Goal: Task Accomplishment & Management: Use online tool/utility

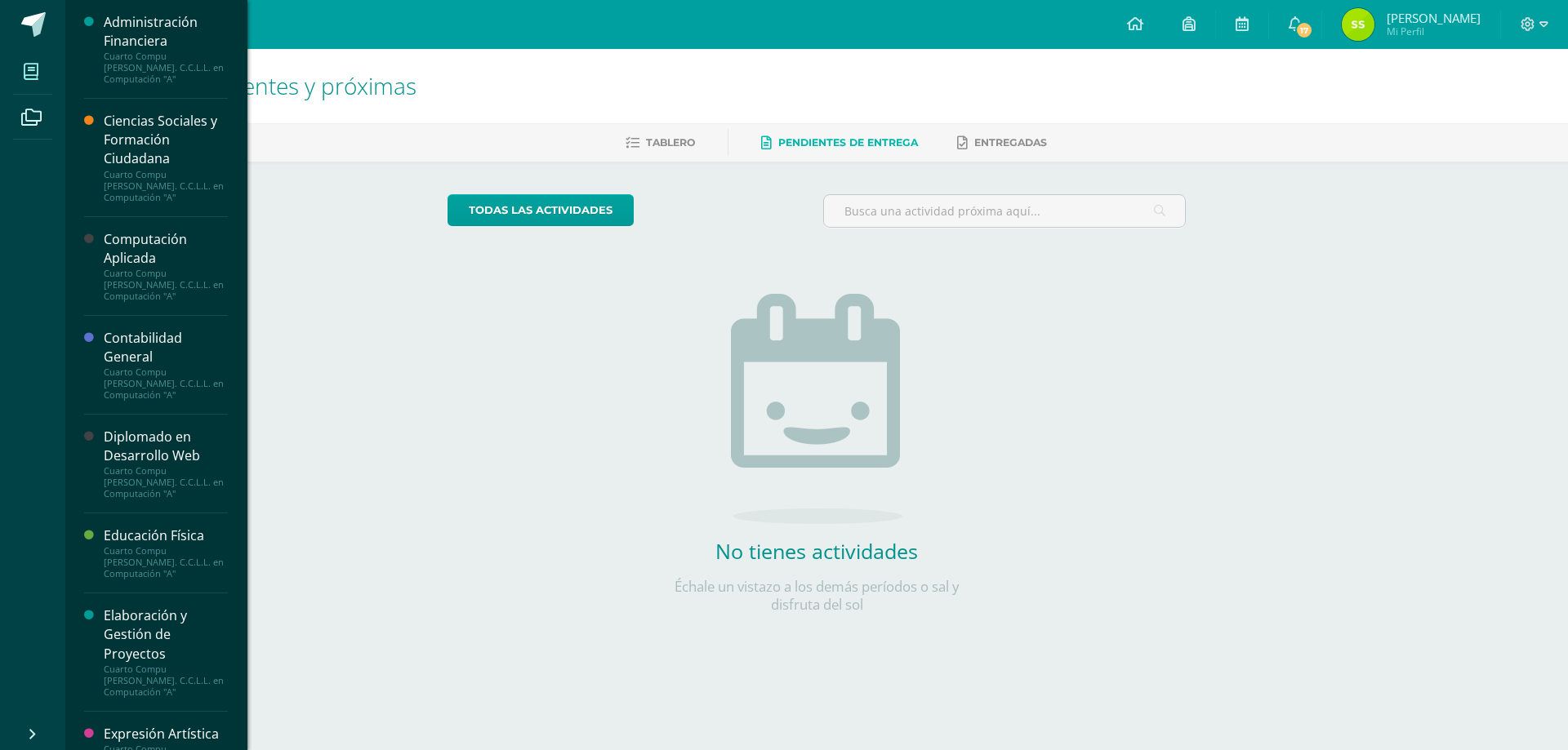
click at [41, 65] on span at bounding box center [31, 71] width 37 height 37
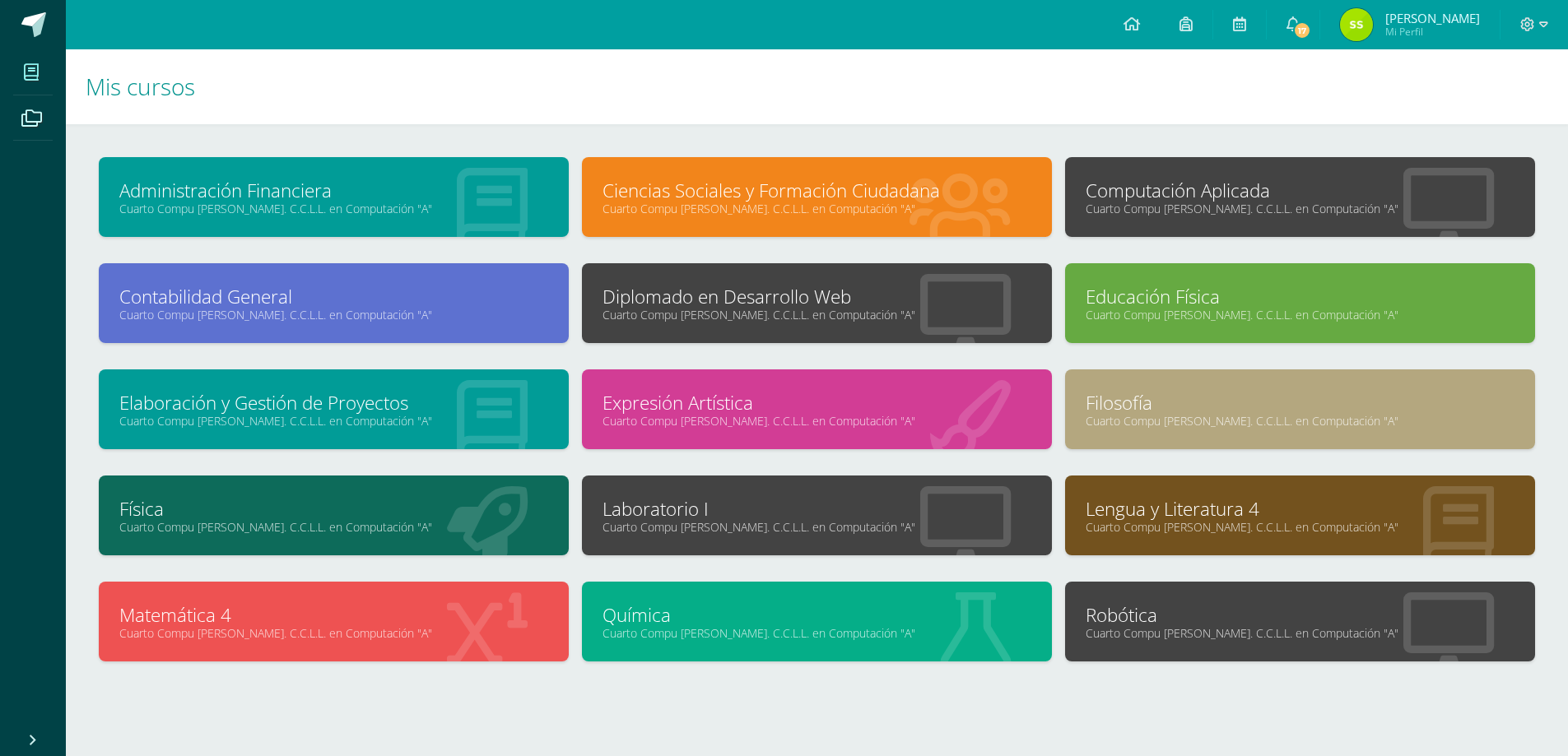
click at [1165, 189] on link "Computación Aplicada" at bounding box center [1300, 190] width 429 height 26
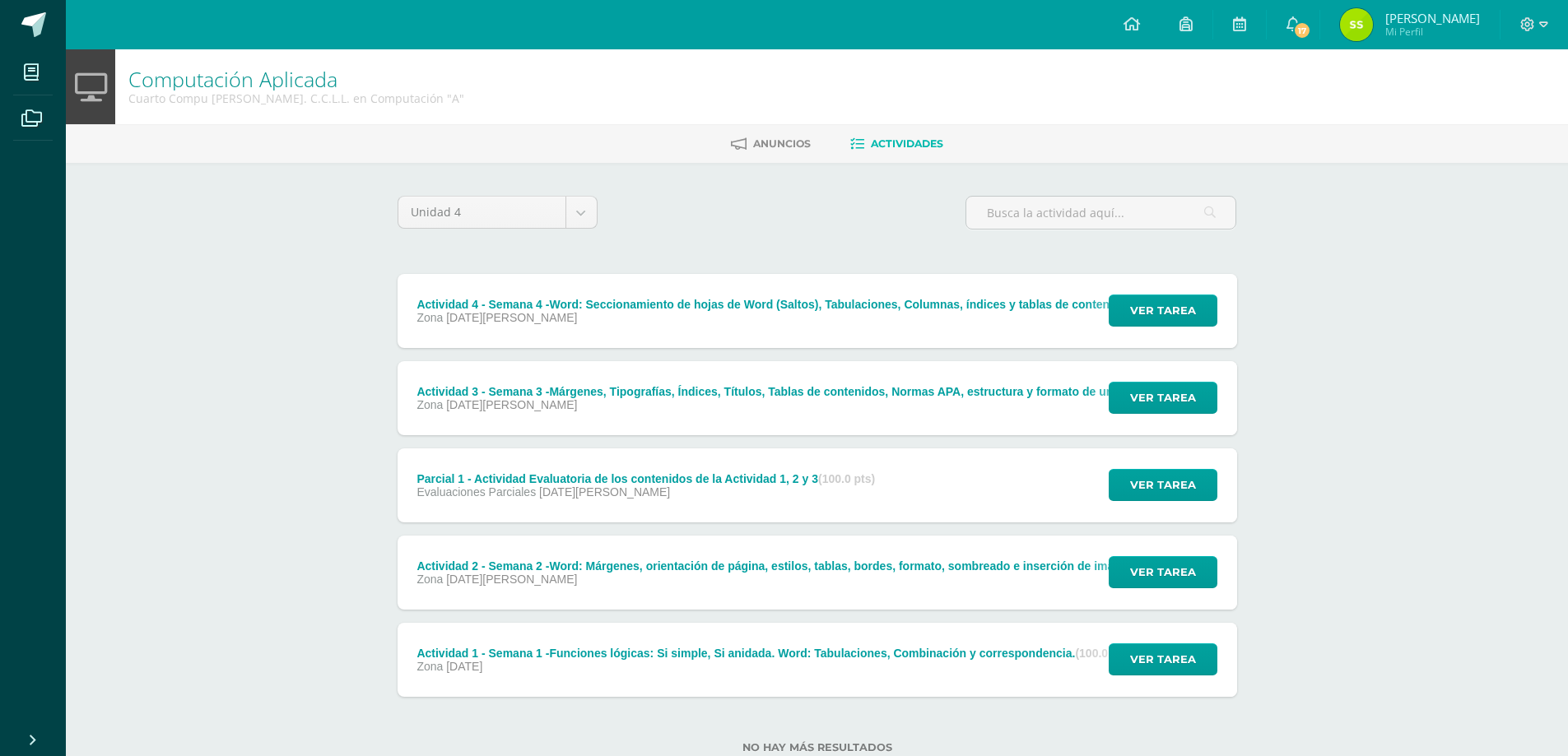
click at [895, 318] on div "Zona 25 de Agosto" at bounding box center [802, 318] width 770 height 13
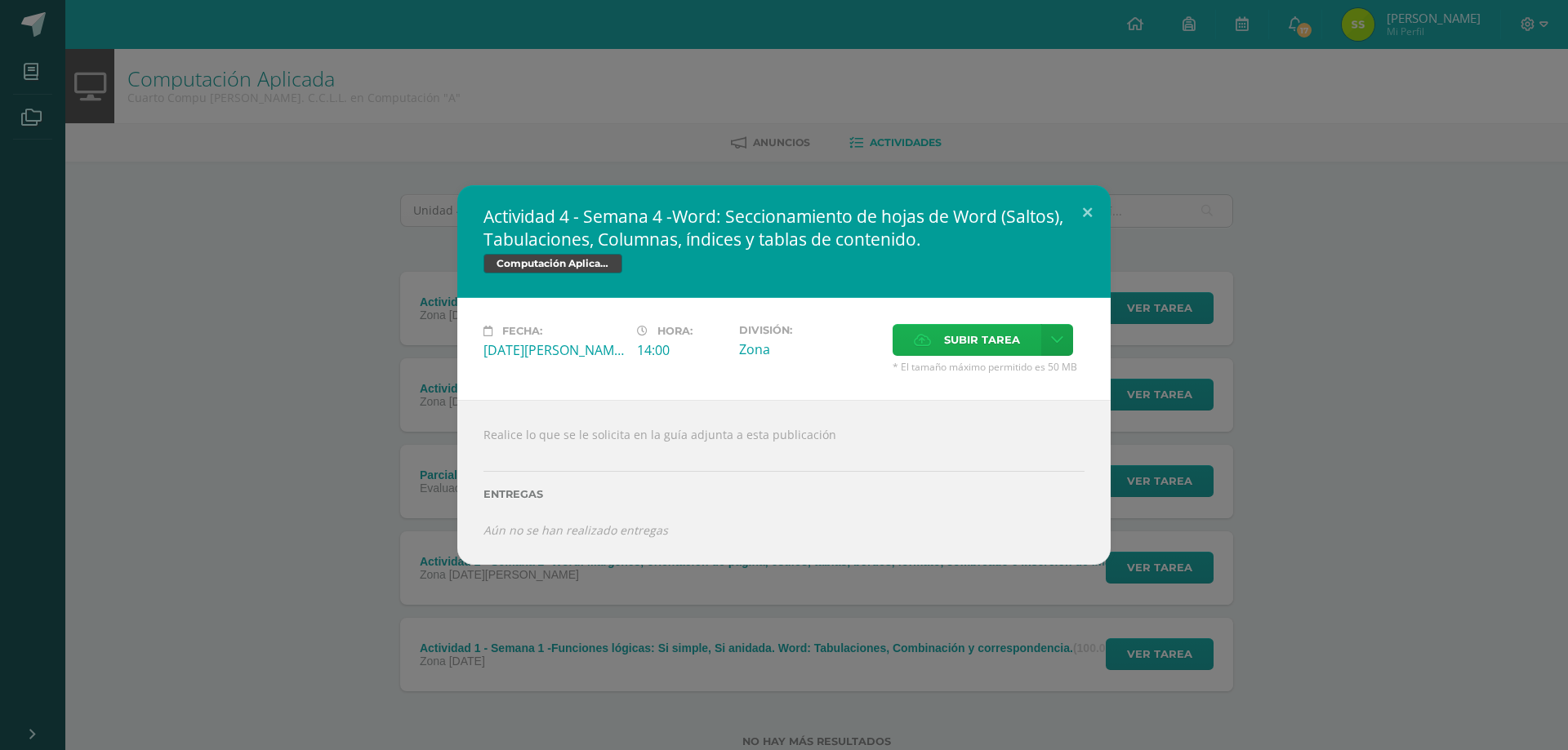
click at [934, 337] on label "Subir tarea" at bounding box center [967, 340] width 149 height 32
click at [0, 0] on input "Subir tarea" at bounding box center [0, 0] width 0 height 0
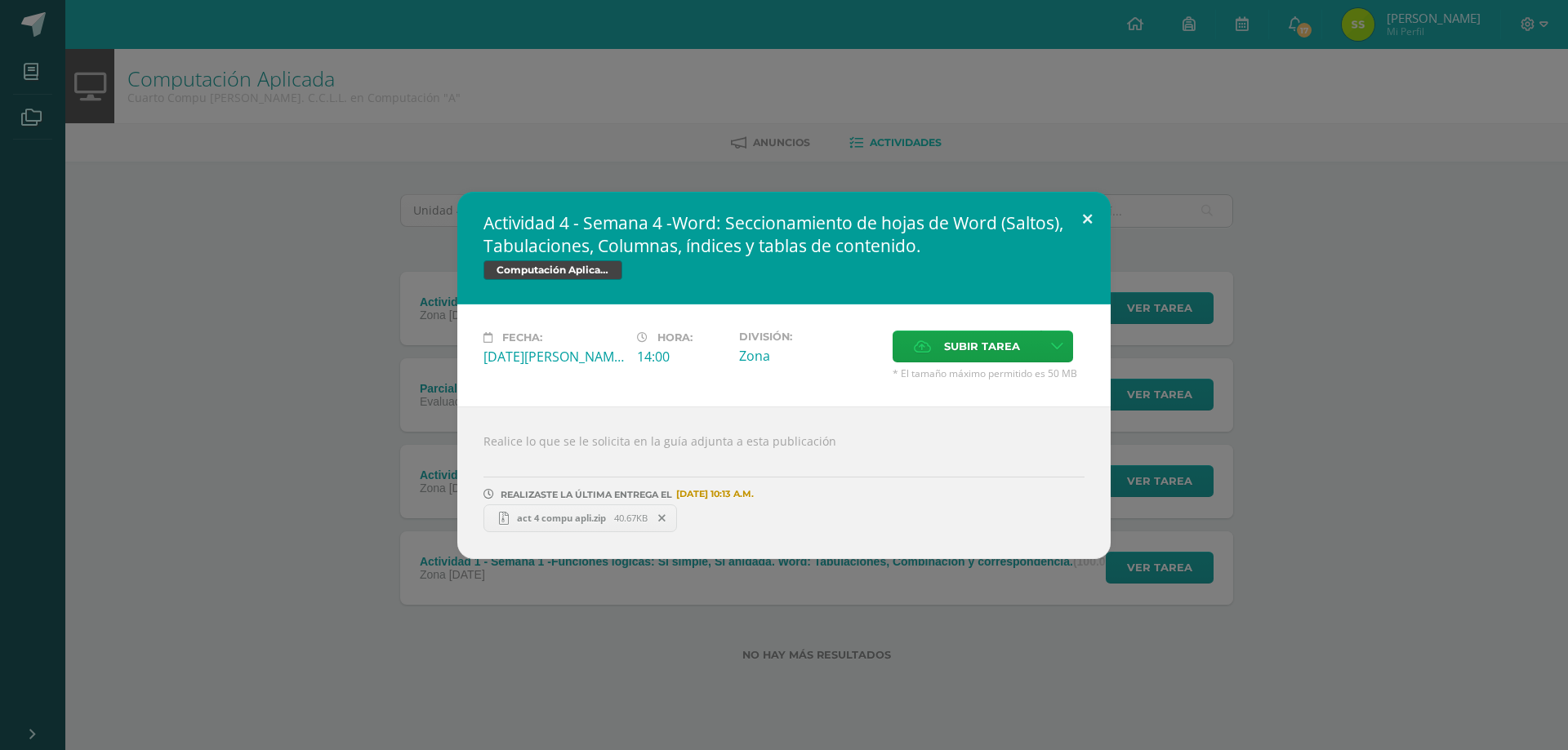
click at [1082, 209] on button at bounding box center [1087, 220] width 47 height 56
